Goal: Task Accomplishment & Management: Use online tool/utility

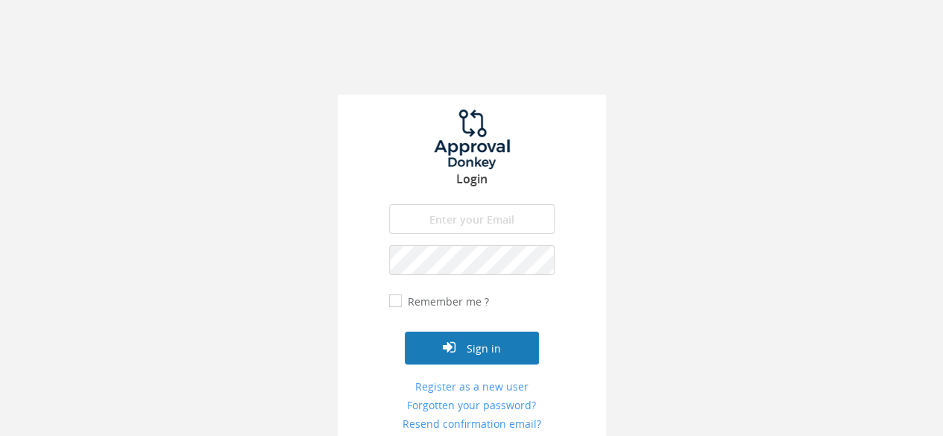
type input "[EMAIL_ADDRESS][DOMAIN_NAME]"
click at [473, 347] on button "Sign in" at bounding box center [472, 348] width 134 height 33
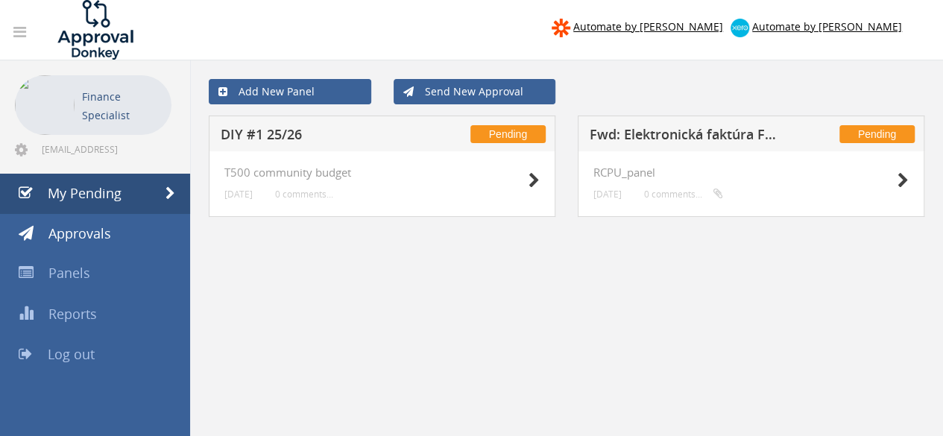
click at [716, 138] on h5 "Fwd: Elektronická faktúra FVT-59/2025" at bounding box center [687, 136] width 194 height 19
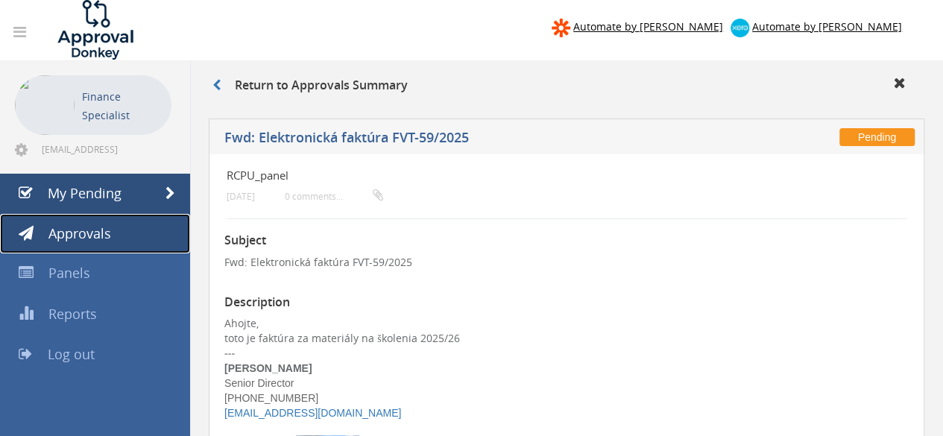
click at [115, 233] on link "Approvals" at bounding box center [95, 234] width 190 height 40
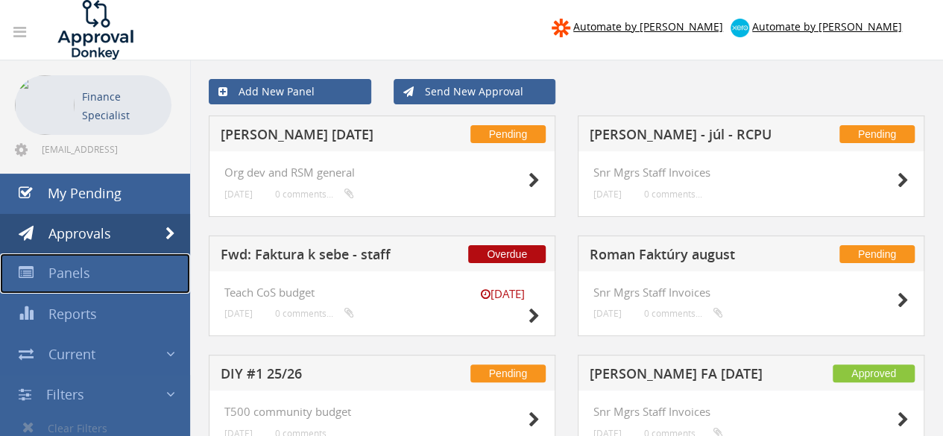
click at [79, 268] on span "Panels" at bounding box center [69, 273] width 42 height 18
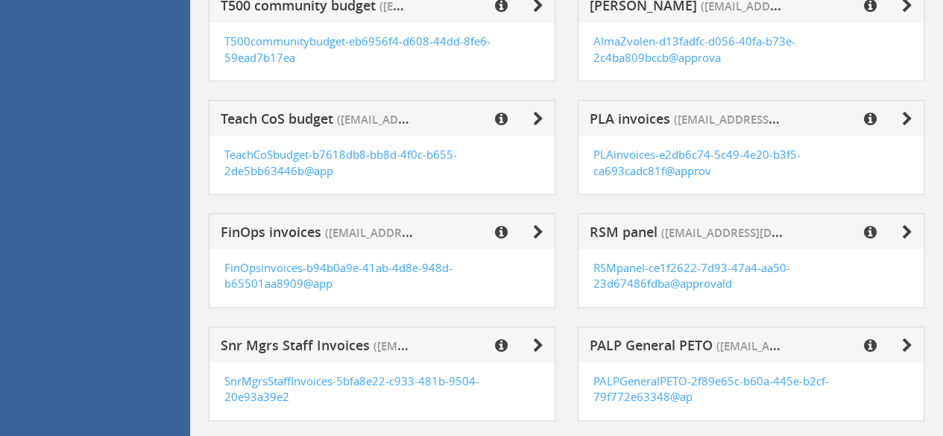
scroll to position [596, 0]
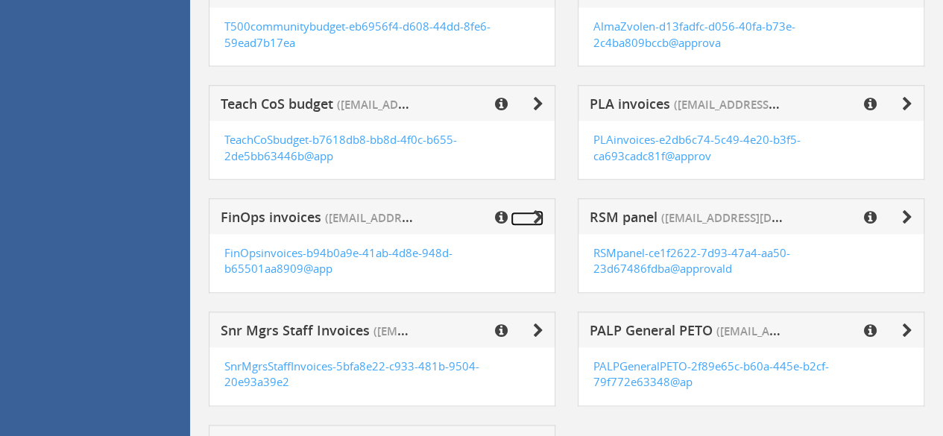
click at [541, 215] on icon at bounding box center [538, 217] width 10 height 15
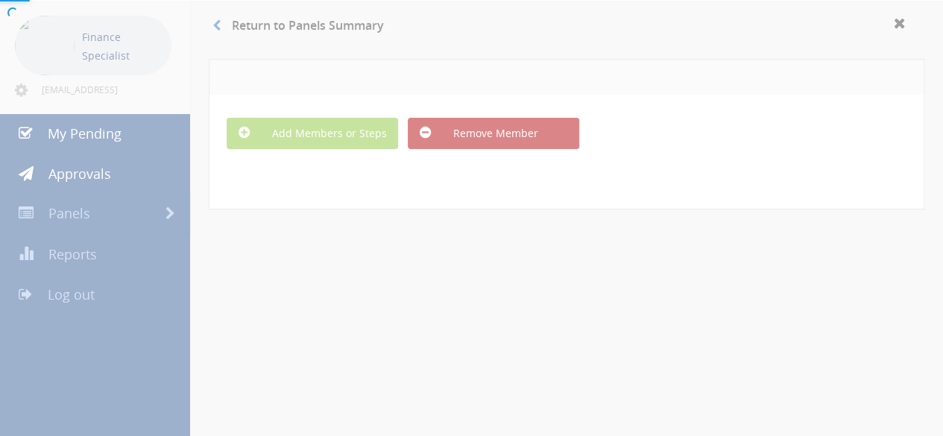
scroll to position [78, 0]
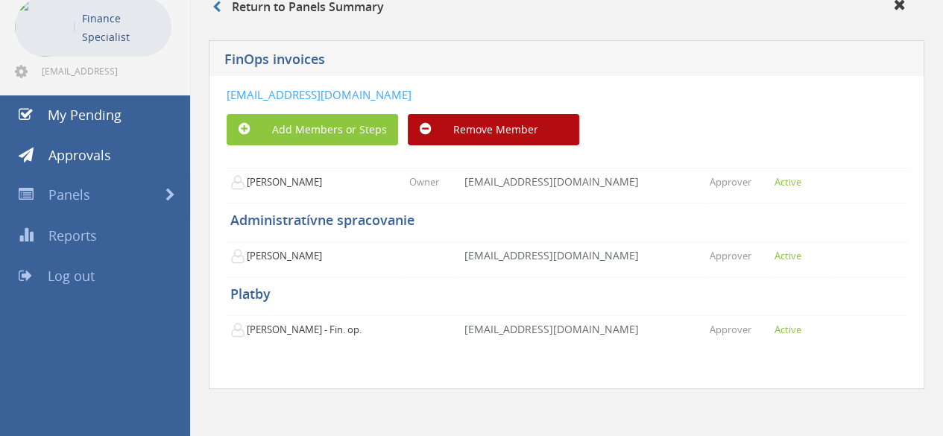
drag, startPoint x: 655, startPoint y: 98, endPoint x: 177, endPoint y: 83, distance: 478.1
click at [177, 83] on div "Automate by [PERSON_NAME] Automate by [PERSON_NAME] Finance Specialist [EMAIL_A…" at bounding box center [471, 180] width 943 height 516
click at [240, 90] on link "[EMAIL_ADDRESS][DOMAIN_NAME]" at bounding box center [319, 94] width 185 height 15
click at [651, 98] on div "[EMAIL_ADDRESS][DOMAIN_NAME]" at bounding box center [510, 95] width 567 height 16
drag, startPoint x: 647, startPoint y: 98, endPoint x: 227, endPoint y: 97, distance: 419.7
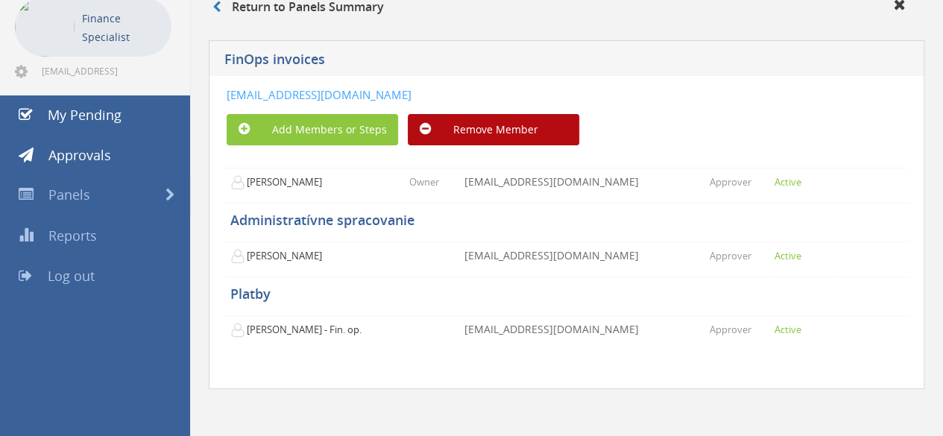
click at [227, 97] on div "[EMAIL_ADDRESS][DOMAIN_NAME]" at bounding box center [510, 95] width 567 height 16
copy link "[EMAIL_ADDRESS][DOMAIN_NAME]"
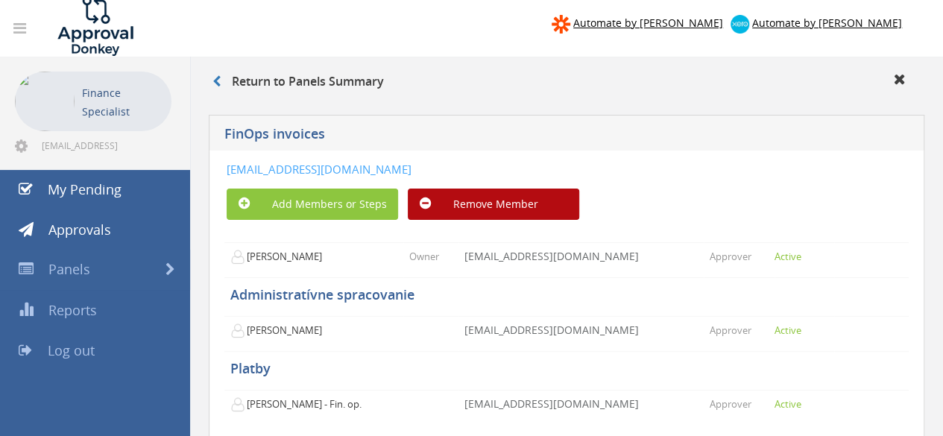
scroll to position [0, 0]
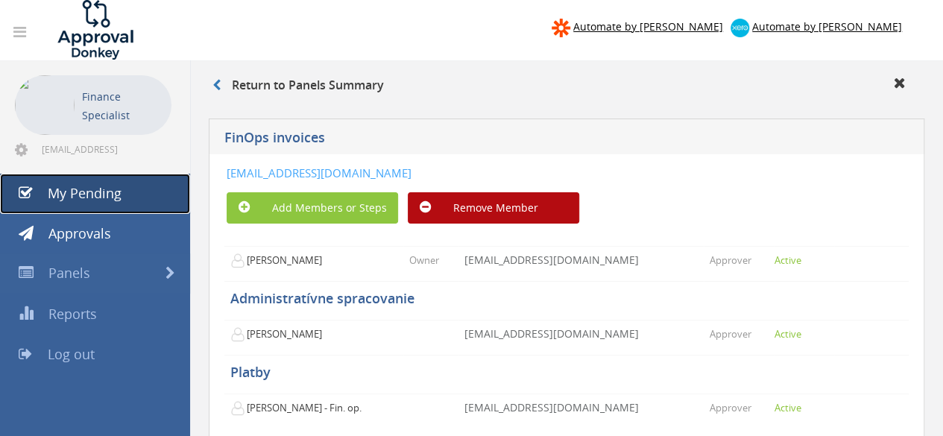
click at [106, 189] on span "My Pending" at bounding box center [85, 193] width 74 height 18
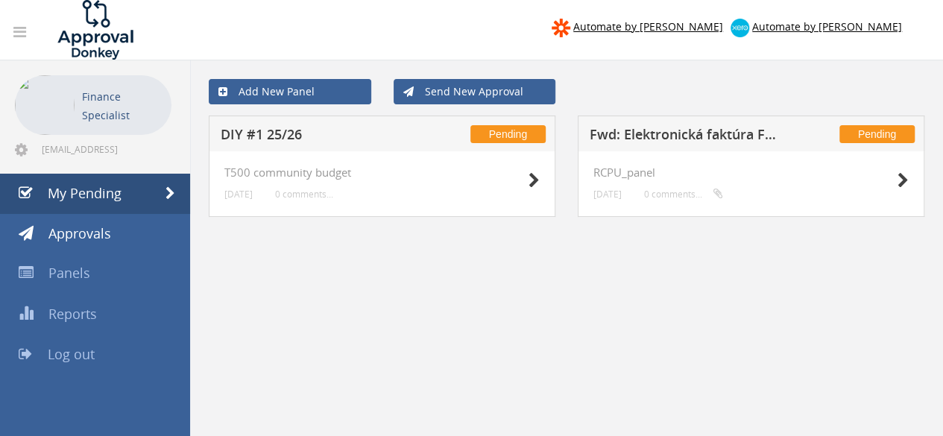
click at [721, 136] on h5 "Fwd: Elektronická faktúra FVT-59/2025" at bounding box center [687, 136] width 194 height 19
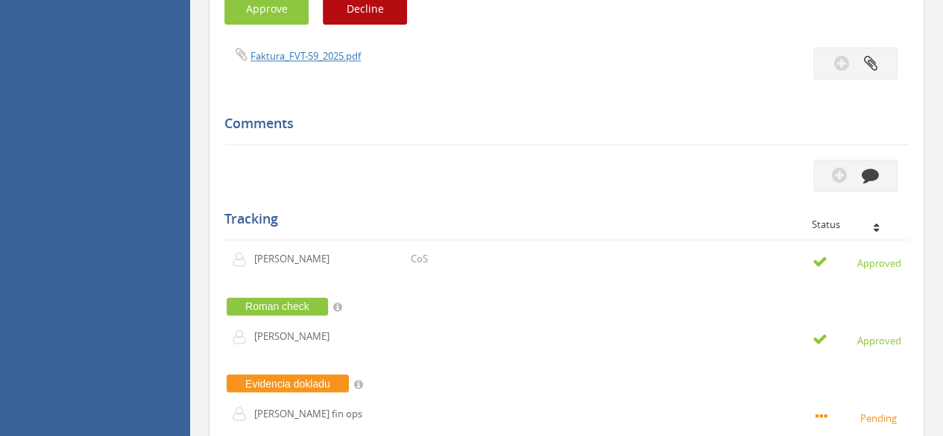
scroll to position [1044, 0]
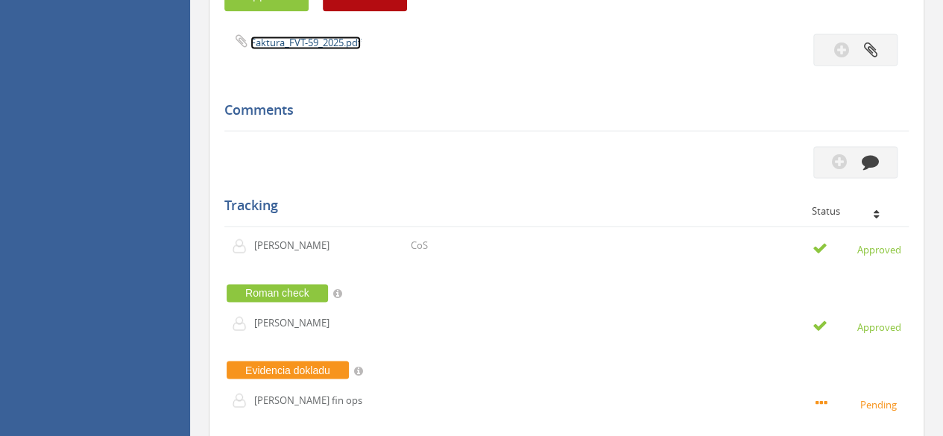
click at [316, 36] on link "Faktura_FVT-59_2025.pdf" at bounding box center [305, 42] width 110 height 13
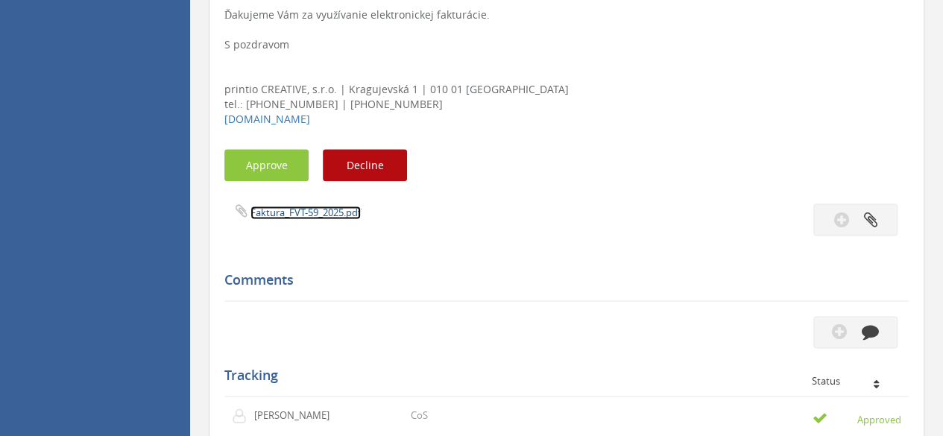
scroll to position [872, 0]
